Goal: Task Accomplishment & Management: Use online tool/utility

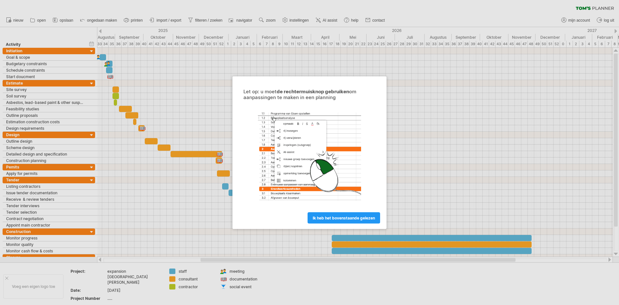
click at [323, 213] on link "ik heb het bovenstaande gelezen" at bounding box center [344, 217] width 73 height 11
click at [330, 215] on span "ik heb het bovenstaande gelezen" at bounding box center [344, 217] width 62 height 5
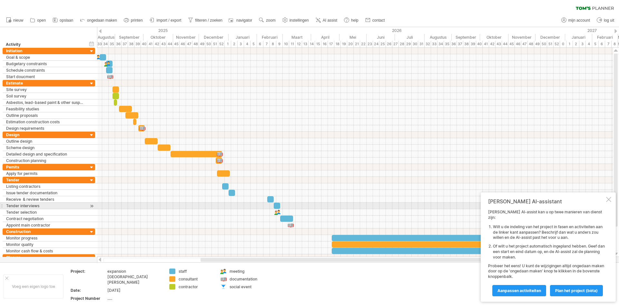
drag, startPoint x: 607, startPoint y: 206, endPoint x: 588, endPoint y: 202, distance: 19.7
click at [607, 202] on div at bounding box center [608, 199] width 5 height 5
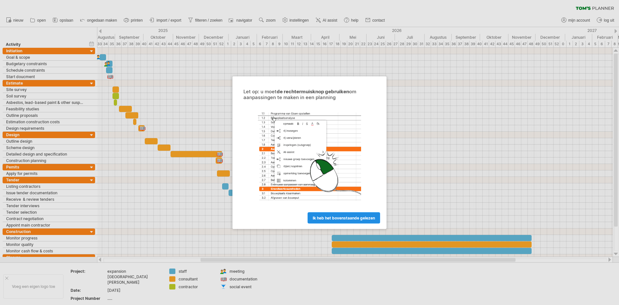
click at [345, 218] on span "ik heb het bovenstaande gelezen" at bounding box center [344, 217] width 62 height 5
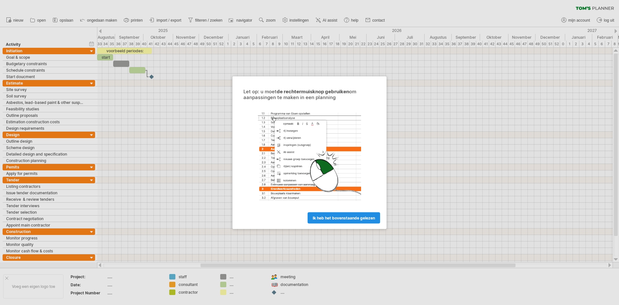
click at [327, 220] on link "ik heb het bovenstaande gelezen" at bounding box center [344, 217] width 73 height 11
